Goal: Task Accomplishment & Management: Complete application form

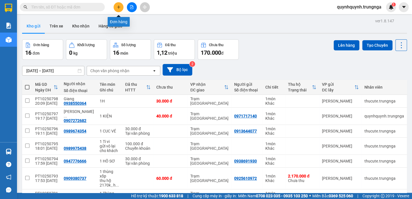
click at [117, 6] on icon "plus" at bounding box center [119, 7] width 4 height 4
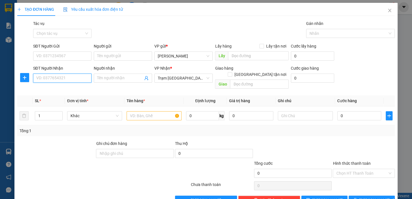
click at [73, 76] on input "SĐT Người Nhận" at bounding box center [62, 78] width 58 height 9
type input "0987530556"
click at [57, 90] on div "0987530556" at bounding box center [61, 89] width 51 height 6
type input "30.000"
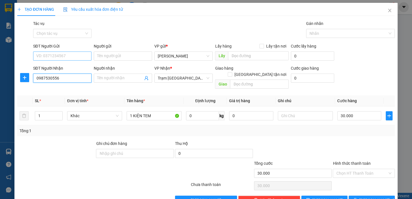
type input "0987530556"
click at [67, 56] on input "SĐT Người Gửi" at bounding box center [62, 56] width 58 height 9
click at [335, 132] on div "Transit Pickup Surcharge Ids Transit Deliver Surcharge Ids Transit Deliver Surc…" at bounding box center [205, 112] width 377 height 184
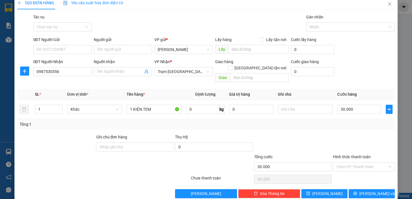
scroll to position [10, 0]
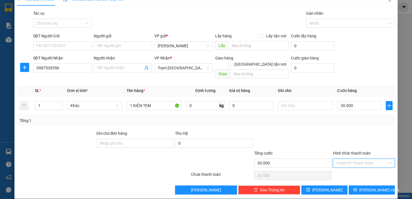
click at [365, 159] on input "Hình thức thanh toán" at bounding box center [361, 163] width 51 height 8
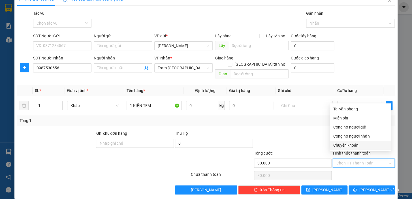
click at [352, 145] on div "Chuyển khoản" at bounding box center [360, 145] width 55 height 6
type input "0"
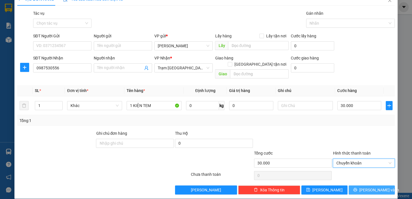
click at [370, 187] on span "[PERSON_NAME] và In" at bounding box center [379, 190] width 40 height 6
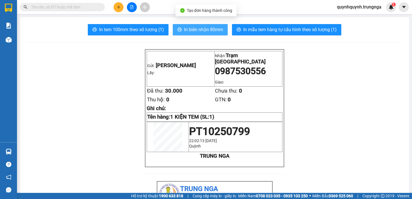
click at [215, 32] on span "In biên nhận 80mm" at bounding box center [203, 29] width 39 height 7
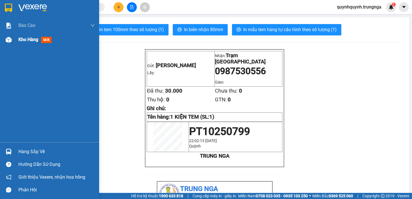
click at [13, 40] on div at bounding box center [9, 40] width 10 height 10
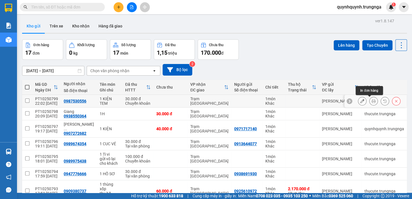
click at [360, 100] on icon at bounding box center [362, 101] width 4 height 4
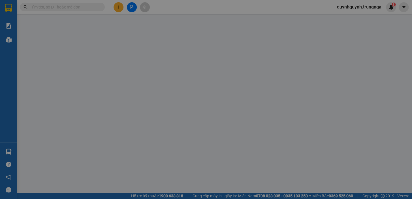
type input "0987530556"
type input "30.000"
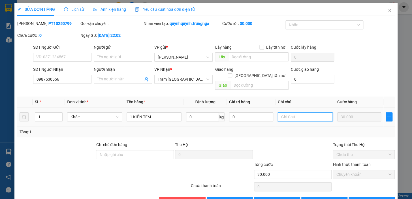
click at [299, 112] on input "text" at bounding box center [305, 116] width 55 height 9
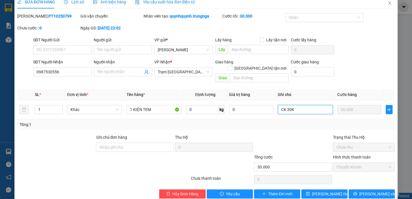
scroll to position [11, 0]
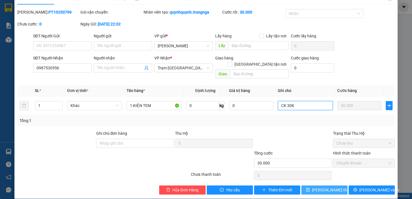
type input "CK 30K"
click at [333, 187] on span "[PERSON_NAME] thay đổi" at bounding box center [334, 190] width 45 height 6
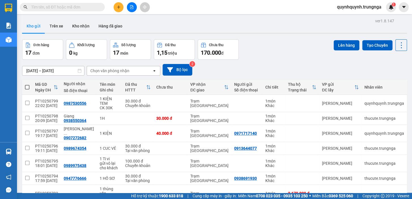
click at [369, 5] on span "quynhquynh.trungnga" at bounding box center [358, 6] width 53 height 7
click at [360, 18] on span "Đăng xuất" at bounding box center [361, 17] width 43 height 6
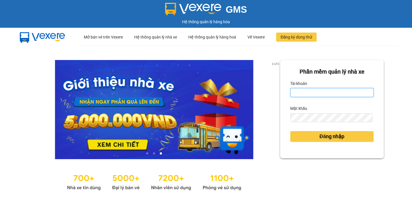
click at [323, 91] on input "Tài khoản" at bounding box center [331, 92] width 83 height 9
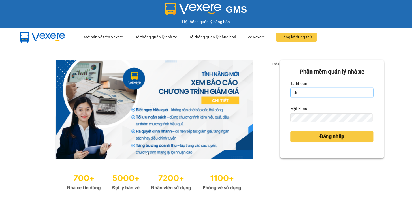
type input "the.trungnga"
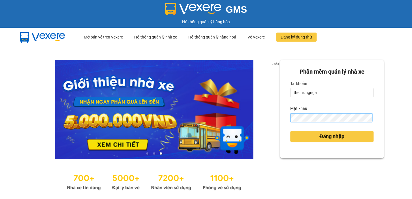
click at [290, 131] on button "Đăng nhập" at bounding box center [331, 136] width 83 height 11
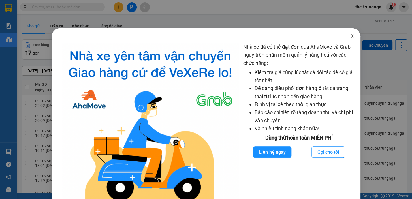
click at [350, 36] on icon "close" at bounding box center [352, 36] width 5 height 5
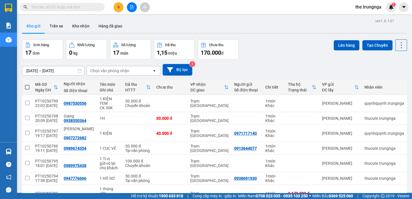
click at [115, 5] on button at bounding box center [118, 7] width 10 height 10
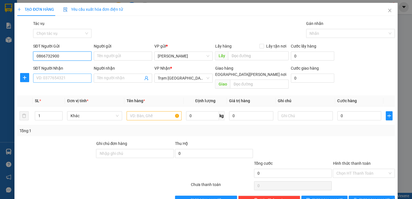
type input "0866732900"
click at [73, 76] on input "SĐT Người Nhận" at bounding box center [62, 78] width 58 height 9
type input "0866732900"
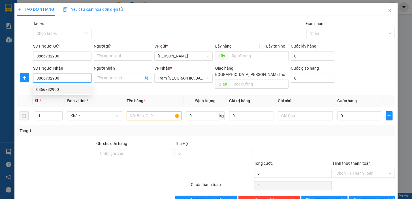
click at [63, 91] on div "0866732900" at bounding box center [61, 89] width 51 height 6
type input "250.000"
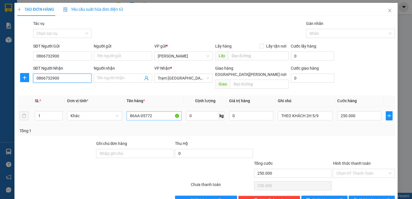
type input "0866732900"
click at [146, 111] on input "86AA-05772" at bounding box center [154, 115] width 55 height 9
type input "t"
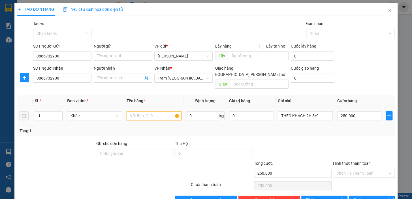
type input "Y"
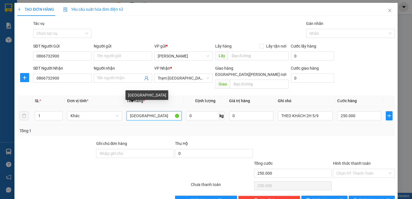
type input "T"
click at [98, 112] on span "Khác" at bounding box center [94, 116] width 48 height 8
type input "1TX NHỎ"
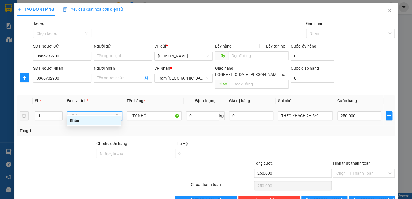
click at [98, 112] on span "Khác" at bounding box center [94, 116] width 48 height 8
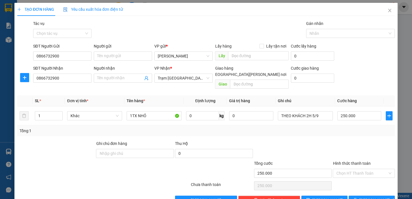
click at [85, 150] on div at bounding box center [56, 150] width 79 height 20
click at [295, 111] on input "THEO KHÁCH 2H 5/9" at bounding box center [305, 115] width 55 height 9
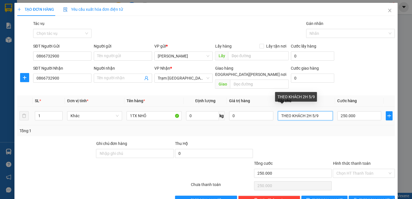
click at [295, 111] on input "THEO KHÁCH 2H 5/9" at bounding box center [305, 115] width 55 height 9
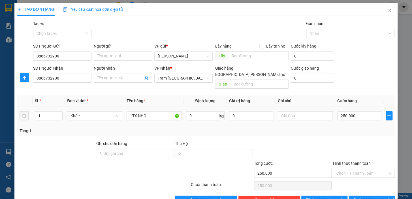
click at [351, 114] on div "250.000" at bounding box center [359, 115] width 44 height 11
click at [354, 111] on input "250.000" at bounding box center [359, 115] width 44 height 9
type input "1"
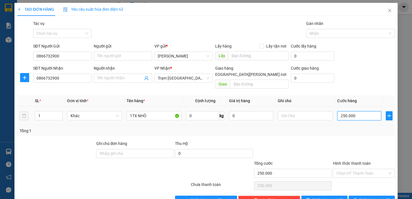
type input "1"
type input "10"
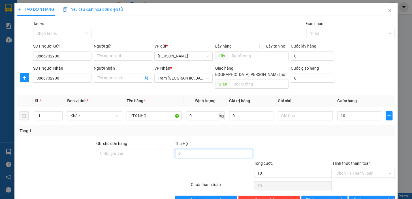
type input "10.000"
click at [194, 149] on input "0" at bounding box center [214, 153] width 78 height 9
type input "0"
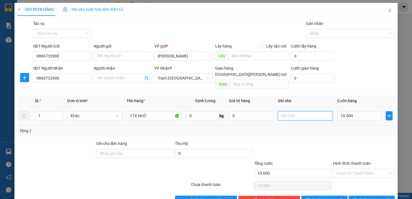
click at [286, 111] on input "text" at bounding box center [305, 115] width 55 height 9
click at [302, 111] on input "VP THƯ" at bounding box center [305, 115] width 55 height 9
type input "VP THƯ"
click at [300, 133] on div "Transit Pickup Surcharge Ids Transit Deliver Surcharge Ids Transit Deliver Surc…" at bounding box center [205, 112] width 377 height 184
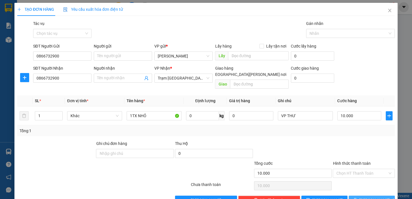
click at [368, 197] on span "[PERSON_NAME] và In" at bounding box center [379, 200] width 40 height 6
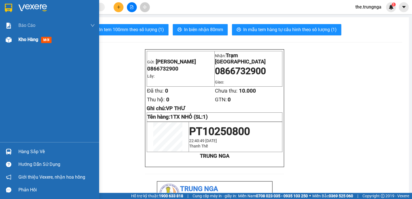
click at [20, 40] on span "Kho hàng" at bounding box center [28, 39] width 20 height 5
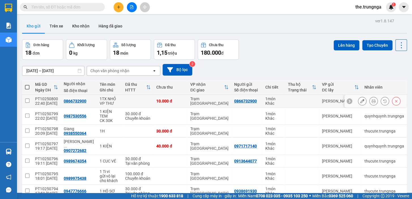
click at [360, 101] on button at bounding box center [362, 101] width 8 height 10
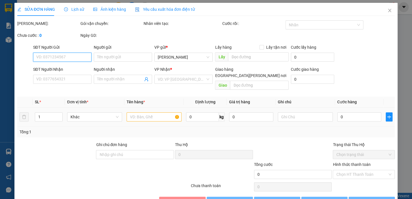
type input "0866732900"
type input "10.000"
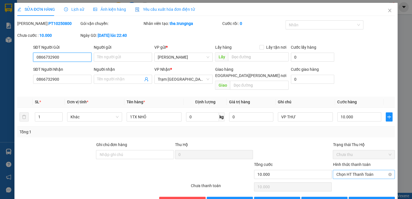
click at [351, 170] on span "Chọn HT Thanh Toán" at bounding box center [363, 174] width 55 height 8
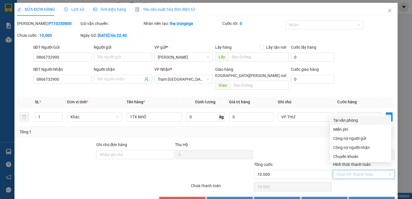
click at [349, 121] on div "Tại văn phòng" at bounding box center [360, 120] width 55 height 6
type input "0"
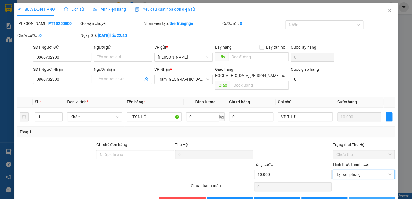
click at [370, 198] on span "[PERSON_NAME] và In" at bounding box center [379, 201] width 40 height 6
